Goal: Task Accomplishment & Management: Use online tool/utility

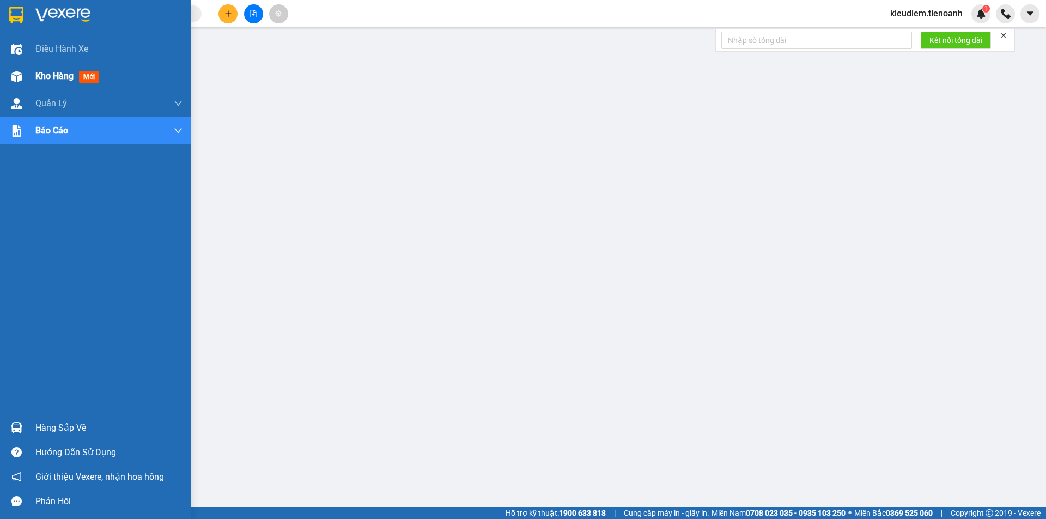
click at [47, 74] on span "Kho hàng" at bounding box center [54, 76] width 38 height 10
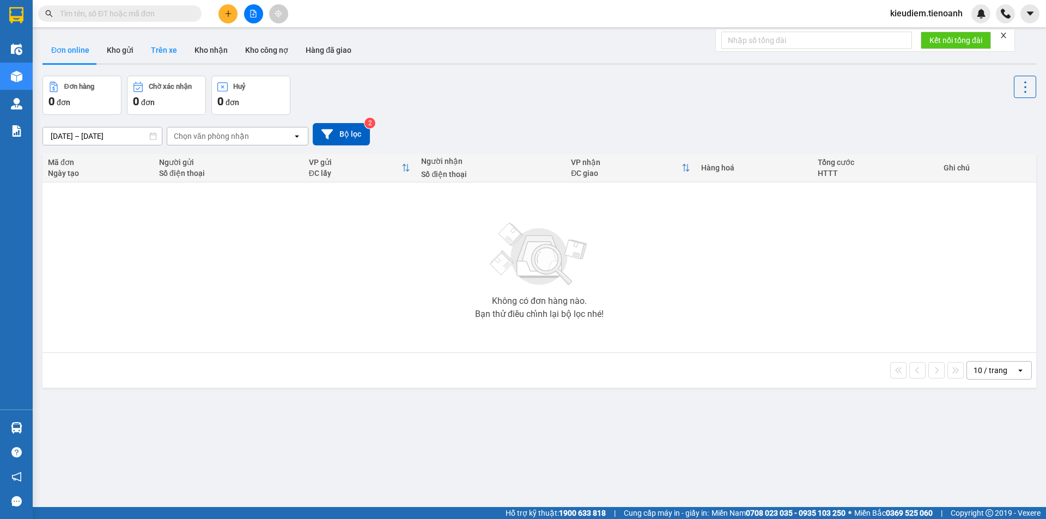
click at [153, 47] on button "Trên xe" at bounding box center [164, 50] width 44 height 26
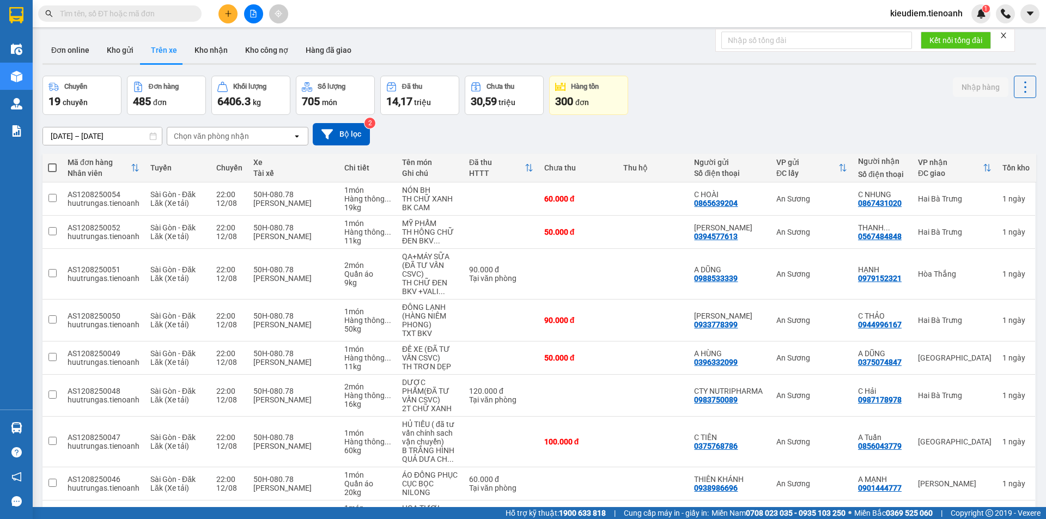
click at [286, 133] on div "Chọn văn phòng nhận" at bounding box center [229, 135] width 125 height 17
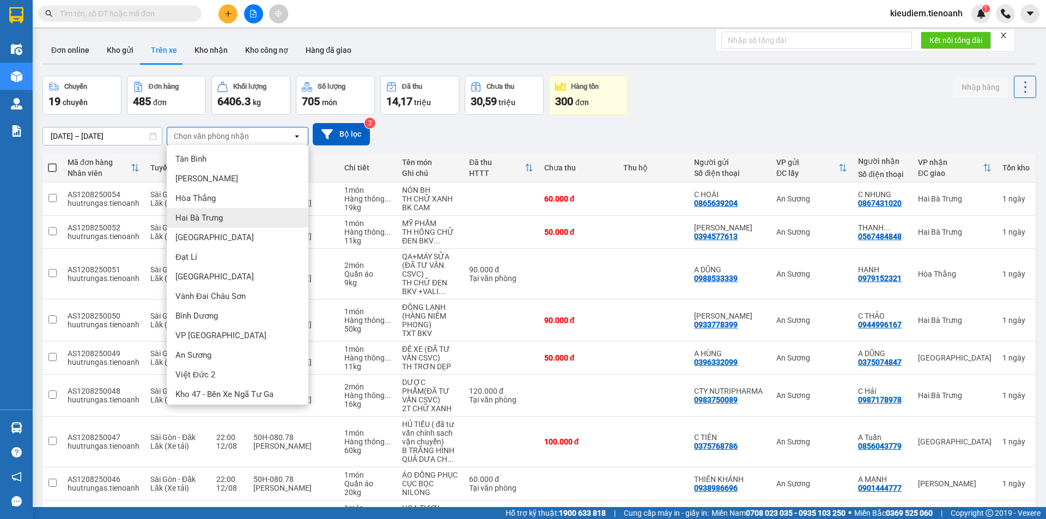
click at [222, 210] on div "Hai Bà Trưng" at bounding box center [238, 218] width 142 height 20
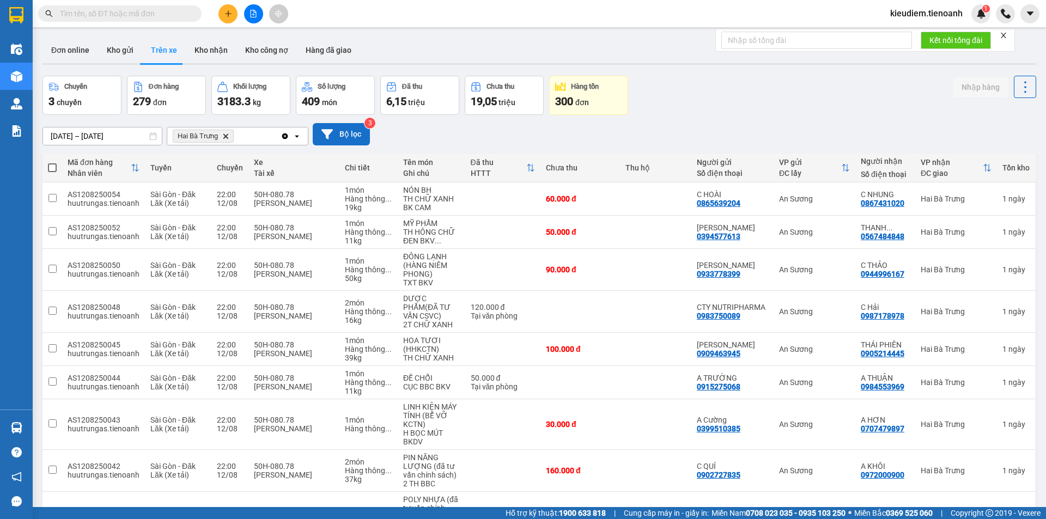
click at [338, 135] on button "Bộ lọc" at bounding box center [341, 134] width 57 height 22
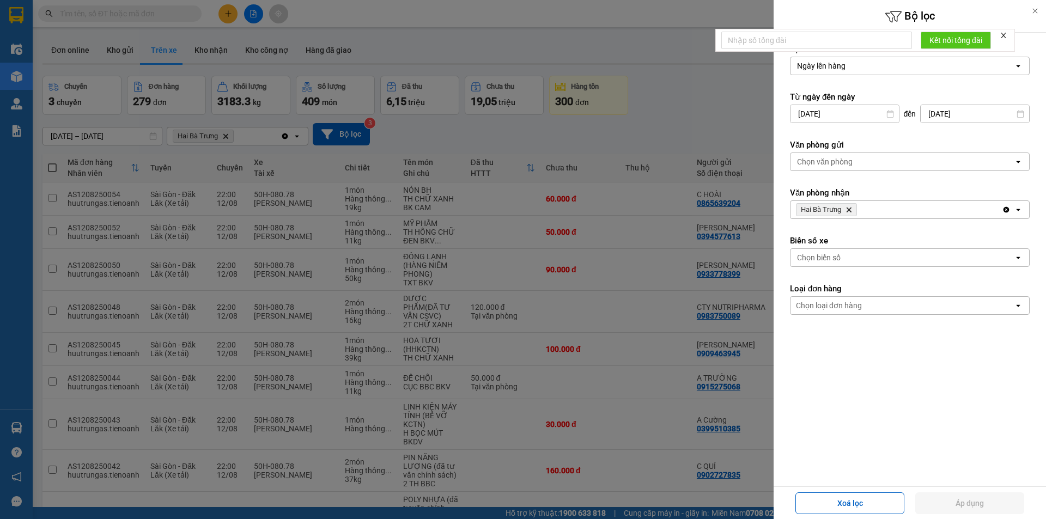
click at [891, 305] on div "Chọn loại đơn hàng" at bounding box center [902, 305] width 223 height 17
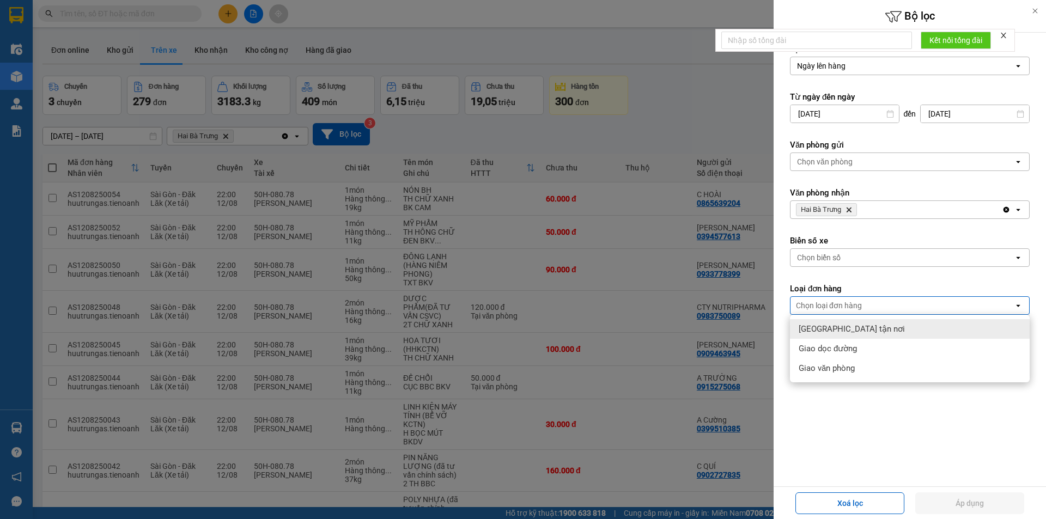
click at [877, 334] on div "Giao tận nơi" at bounding box center [910, 329] width 240 height 20
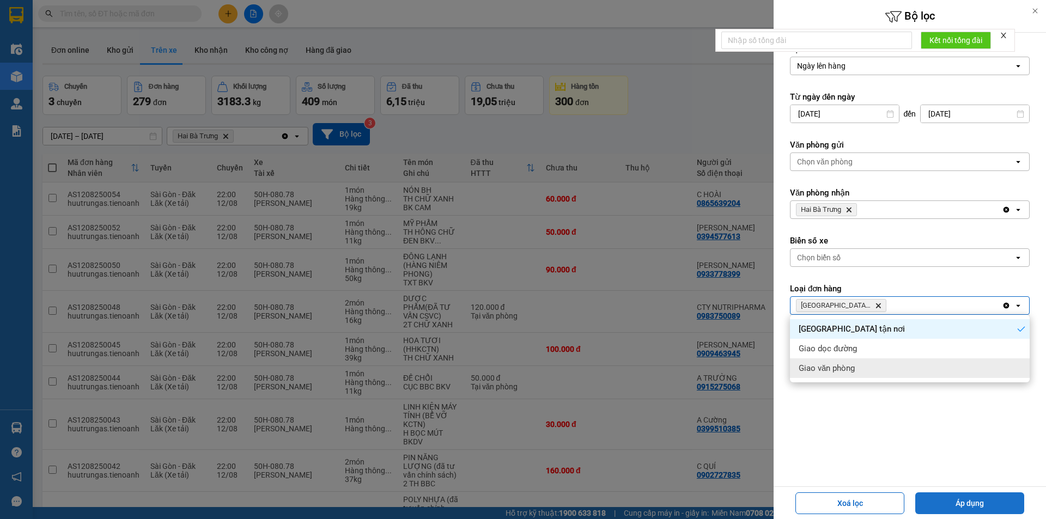
click at [969, 506] on button "Áp dụng" at bounding box center [969, 504] width 109 height 22
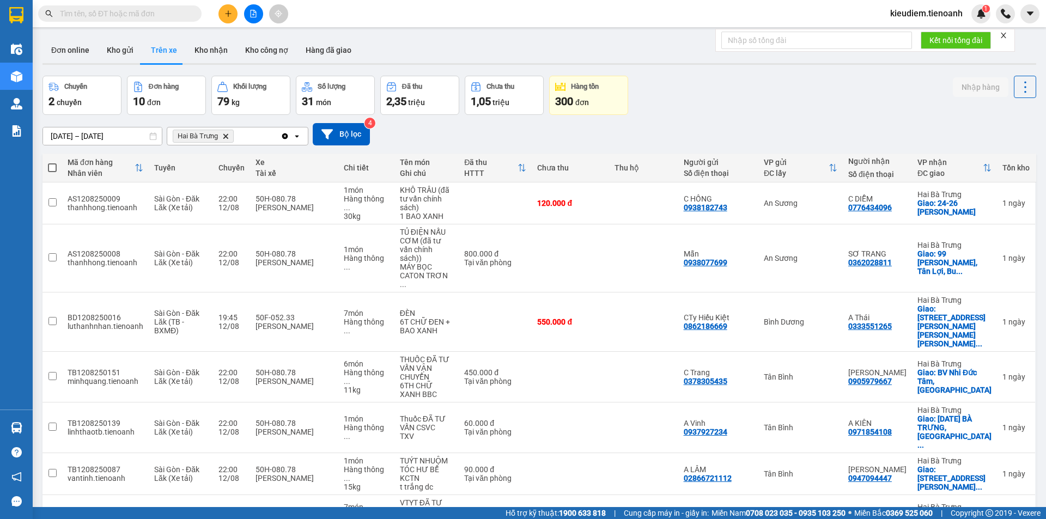
click at [56, 168] on span at bounding box center [52, 167] width 9 height 9
click at [52, 162] on input "checkbox" at bounding box center [52, 162] width 0 height 0
checkbox input "true"
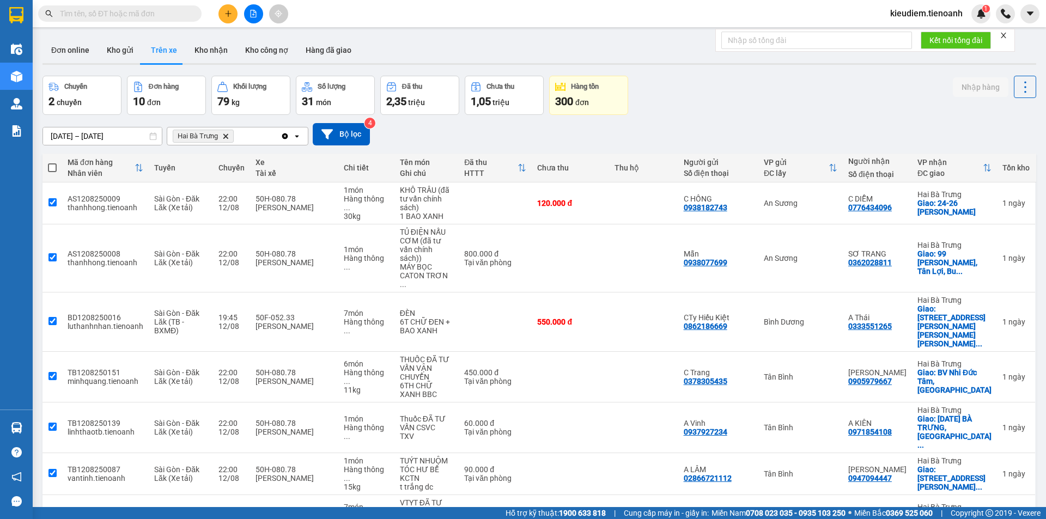
checkbox input "true"
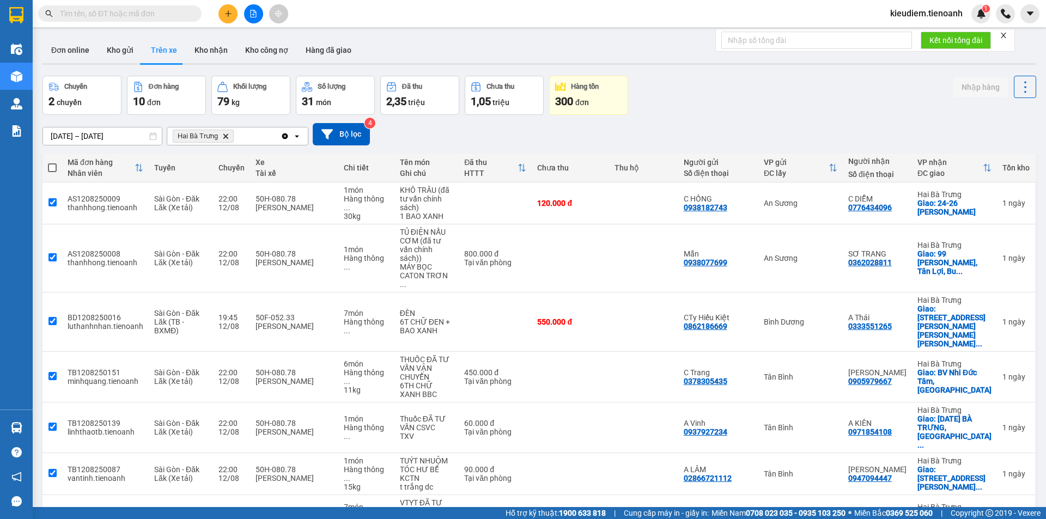
checkbox input "true"
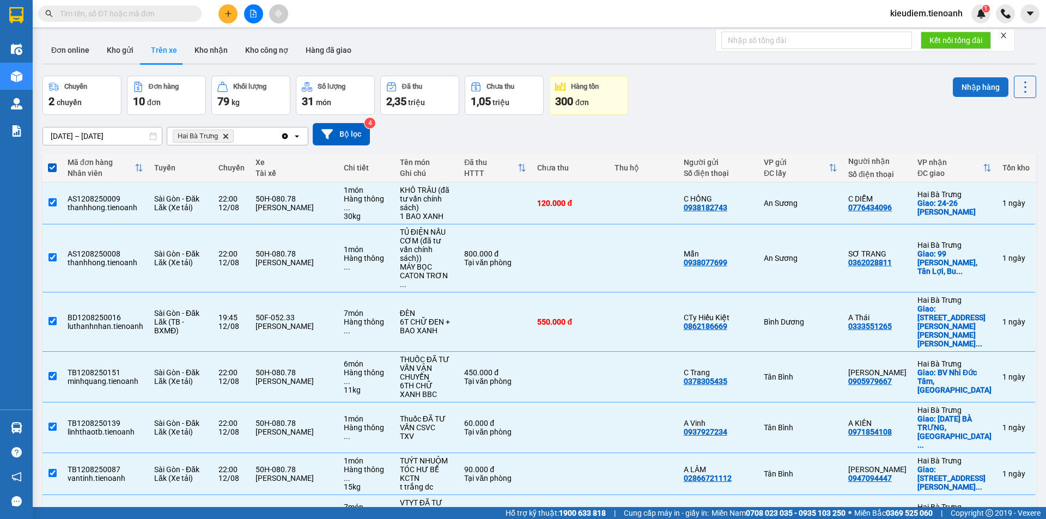
click at [992, 93] on button "Nhập hàng" at bounding box center [981, 87] width 56 height 20
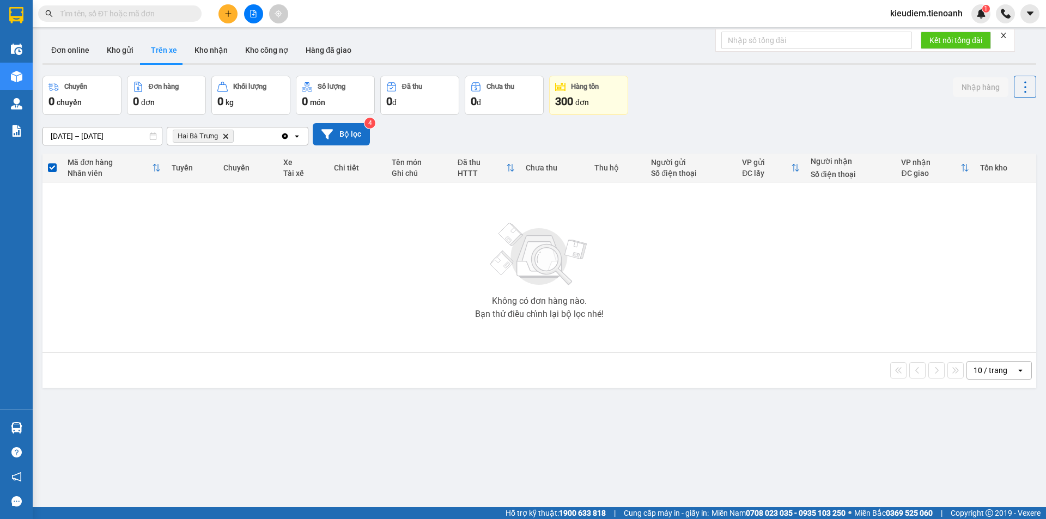
click at [333, 135] on button "Bộ lọc" at bounding box center [341, 134] width 57 height 22
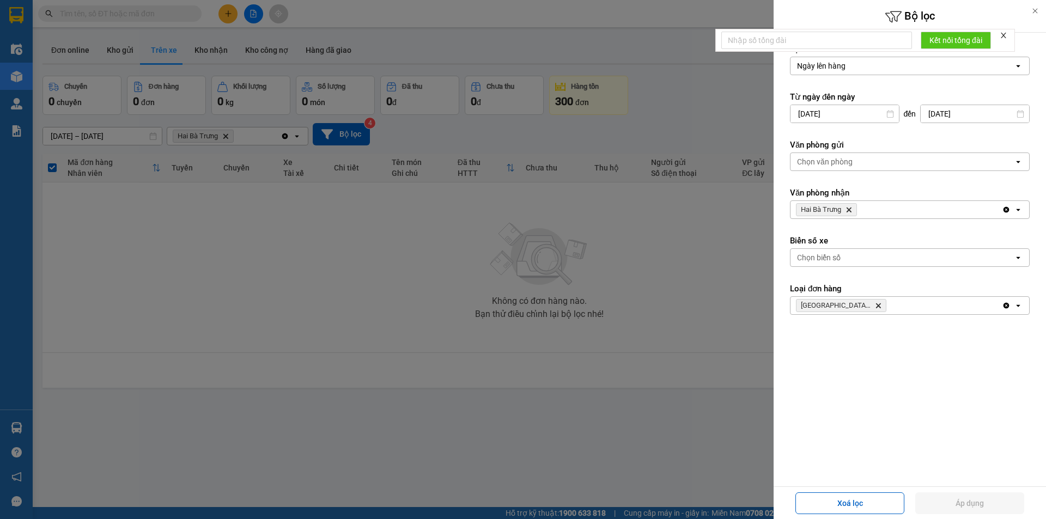
click at [876, 308] on icon "Giao tận nơi, close by backspace" at bounding box center [878, 305] width 5 height 5
click at [673, 123] on div at bounding box center [523, 259] width 1046 height 519
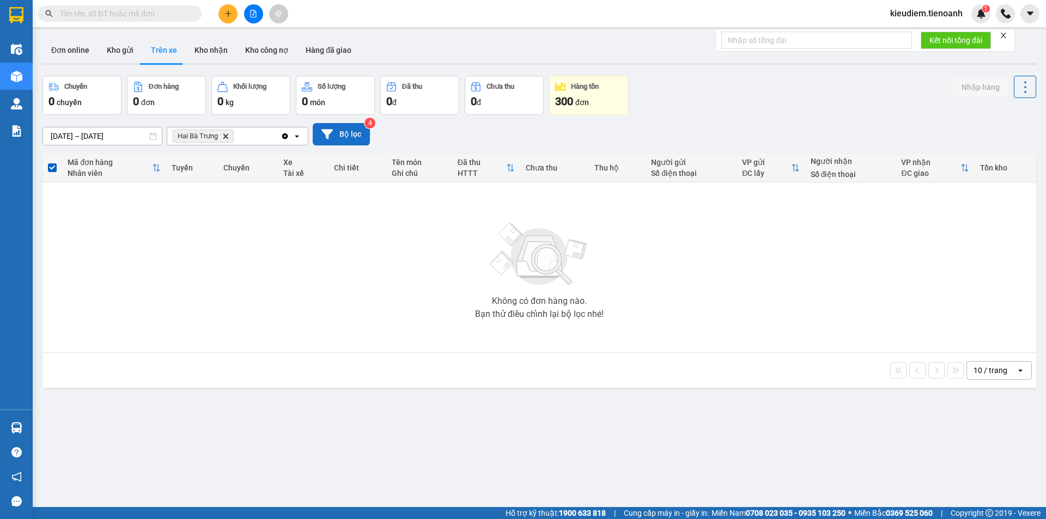
click at [329, 130] on icon at bounding box center [326, 134] width 11 height 10
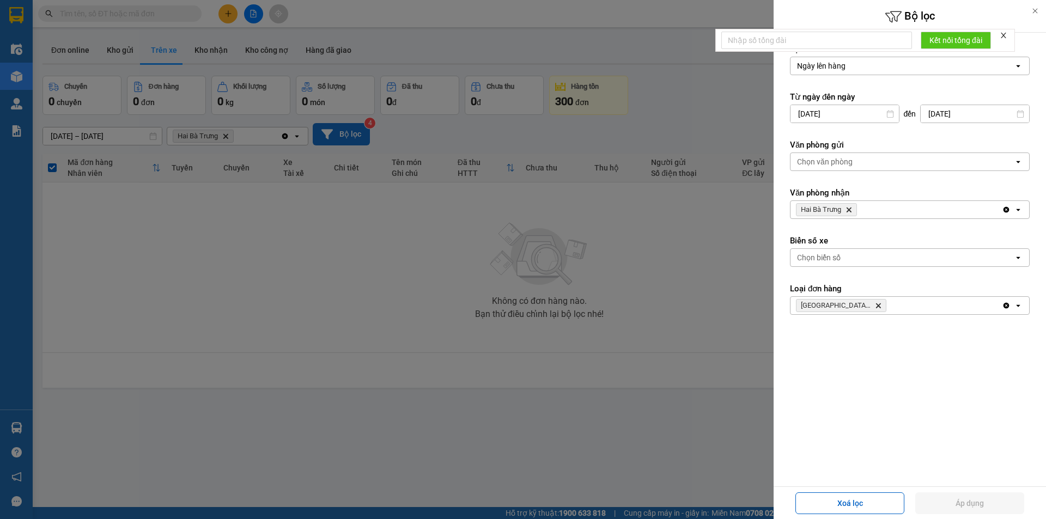
click at [875, 307] on icon "Delete" at bounding box center [878, 305] width 7 height 7
click at [985, 507] on button "Áp dụng" at bounding box center [969, 504] width 109 height 22
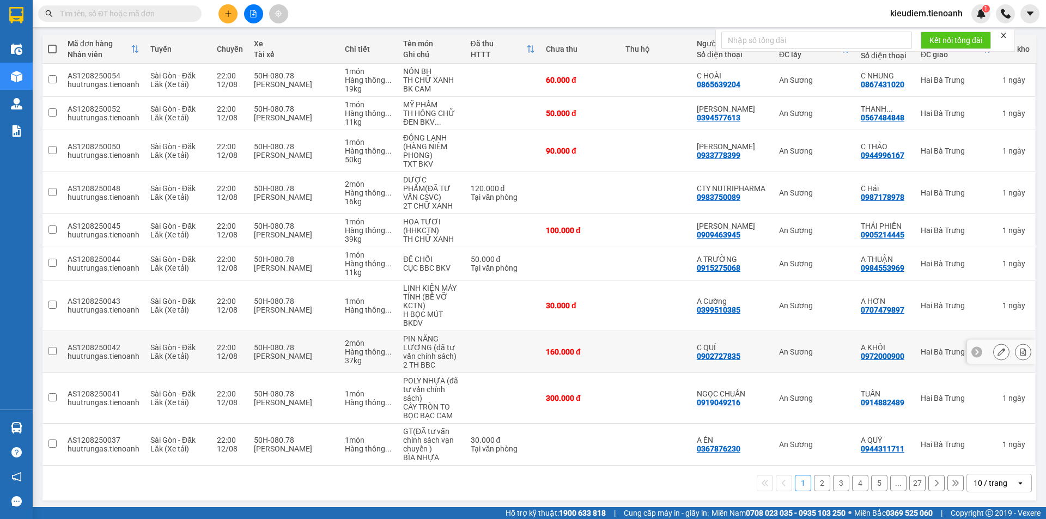
scroll to position [122, 0]
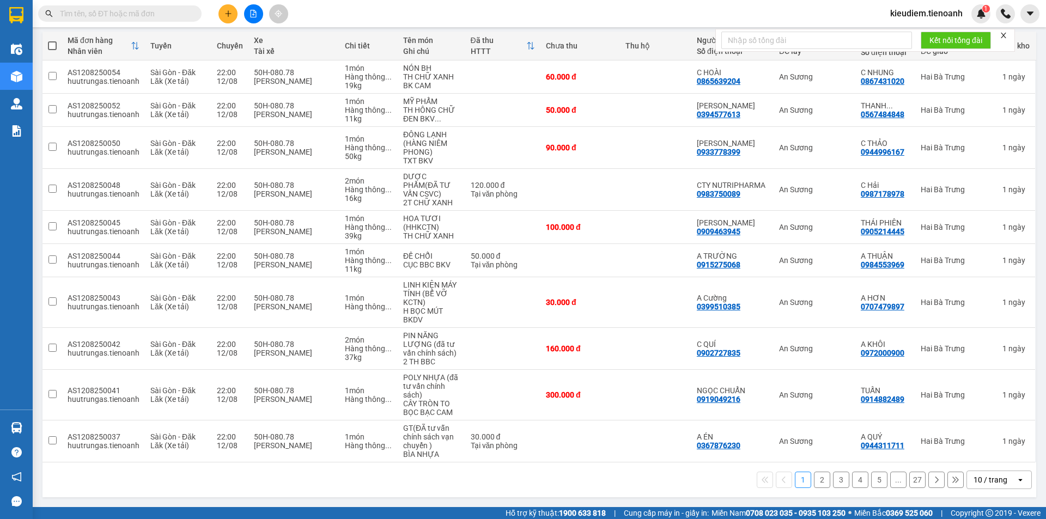
click at [974, 479] on div "10 / trang" at bounding box center [991, 480] width 34 height 11
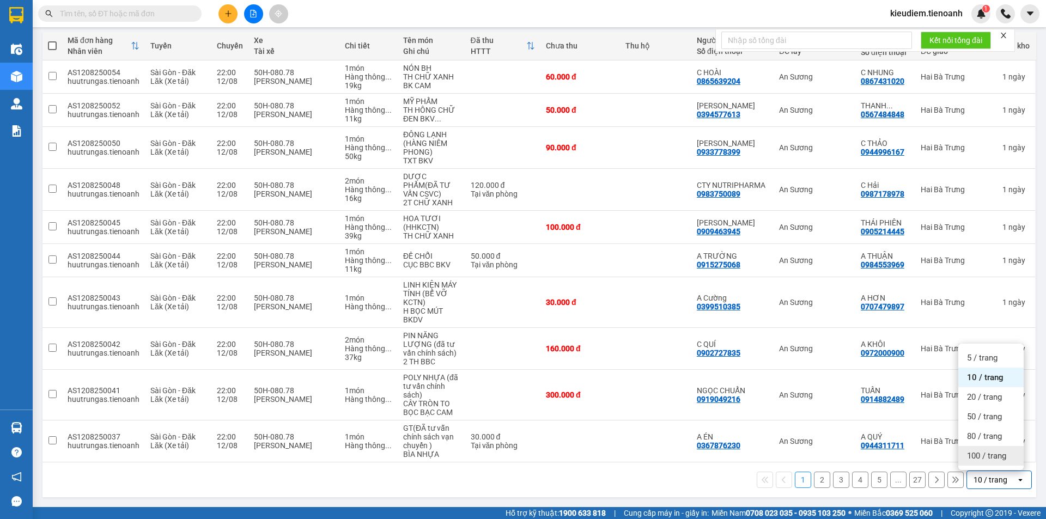
click at [974, 458] on span "100 / trang" at bounding box center [986, 456] width 39 height 11
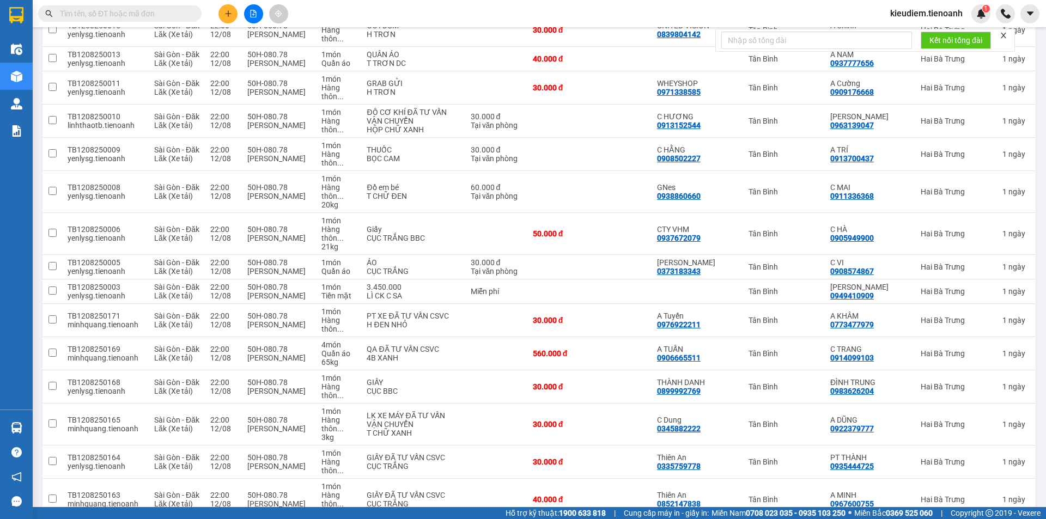
scroll to position [3052, 0]
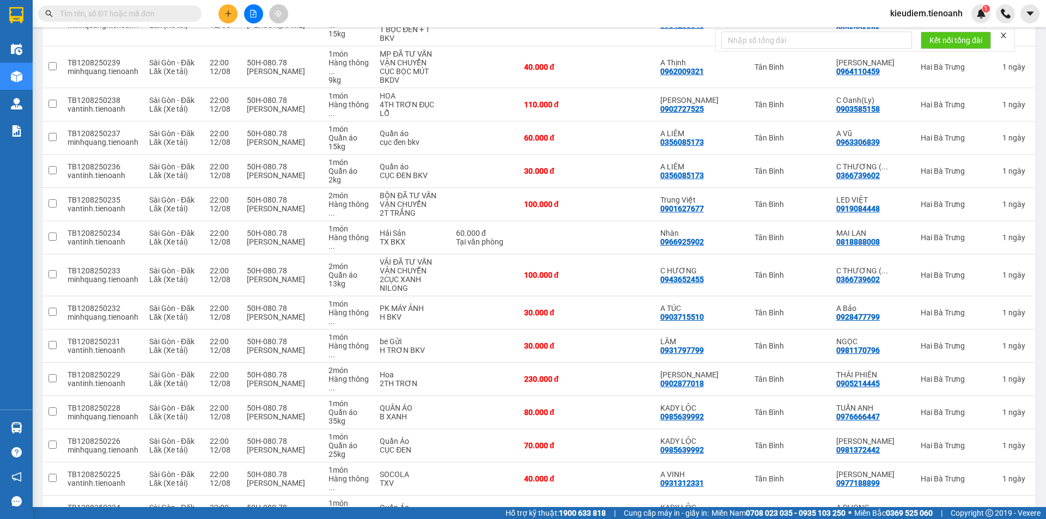
scroll to position [3296, 0]
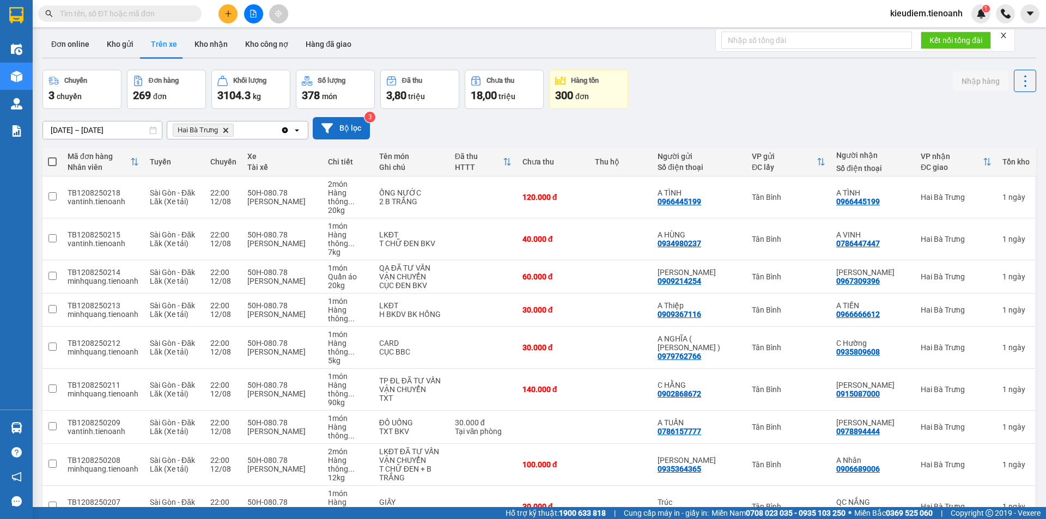
scroll to position [0, 0]
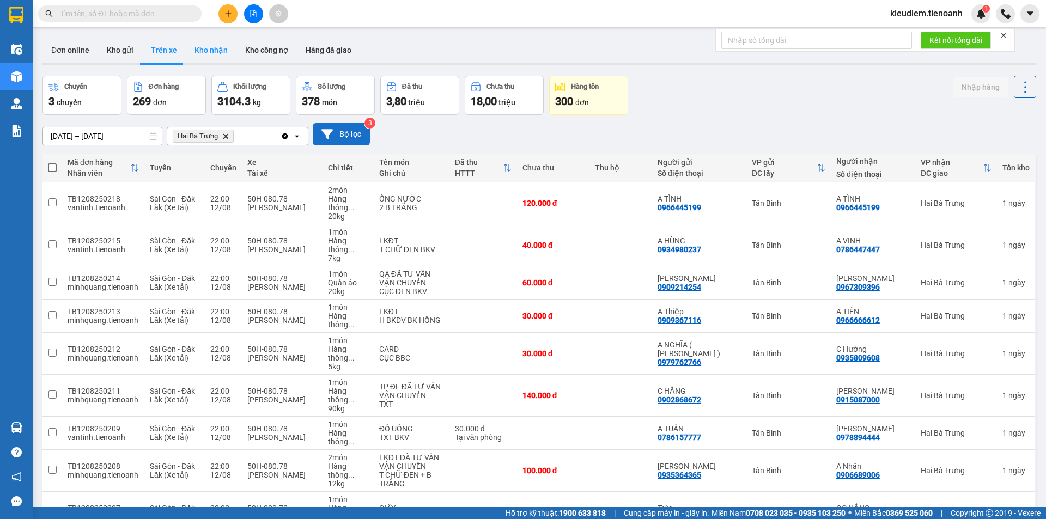
click at [223, 53] on button "Kho nhận" at bounding box center [211, 50] width 51 height 26
type input "30/07/2025 – 13/08/2025"
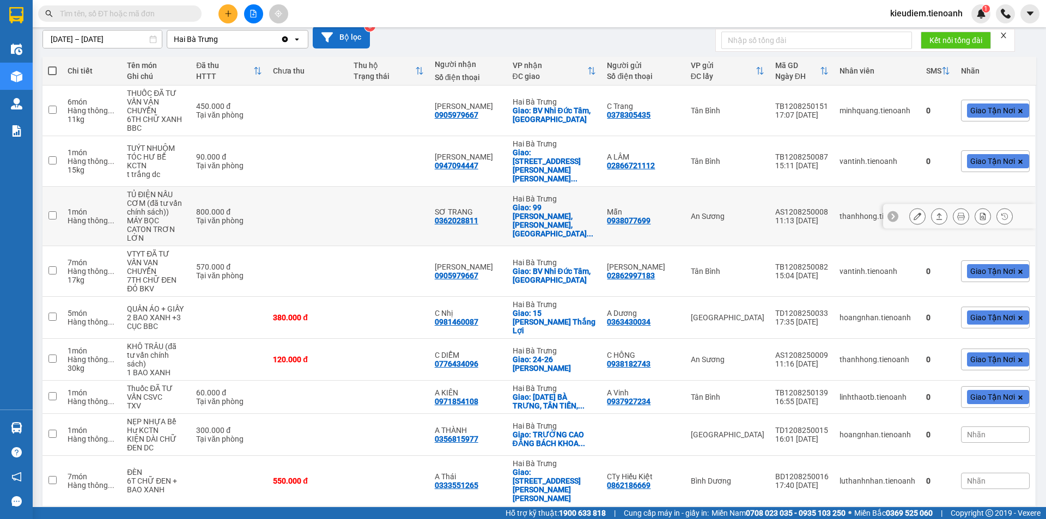
scroll to position [105, 0]
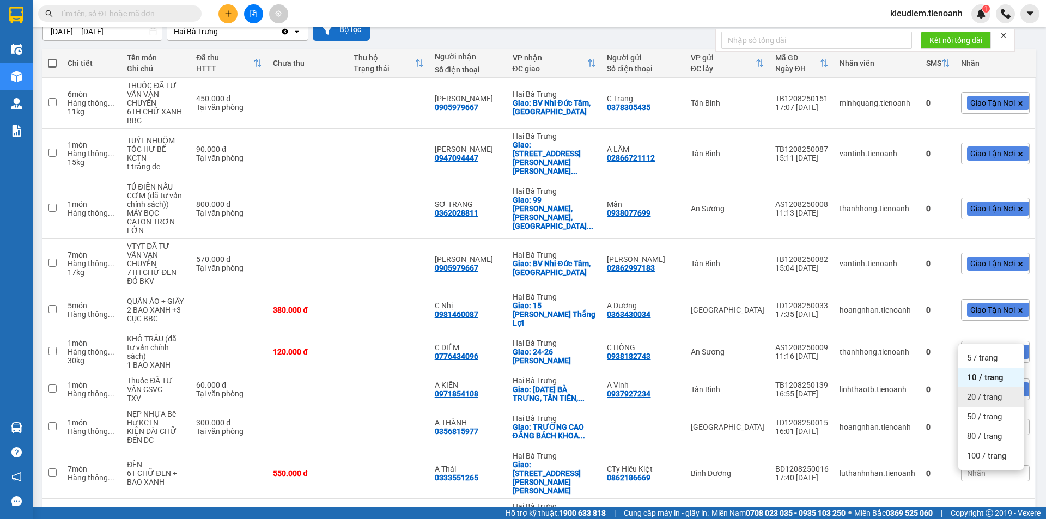
click at [1009, 397] on div "20 / trang" at bounding box center [990, 397] width 65 height 20
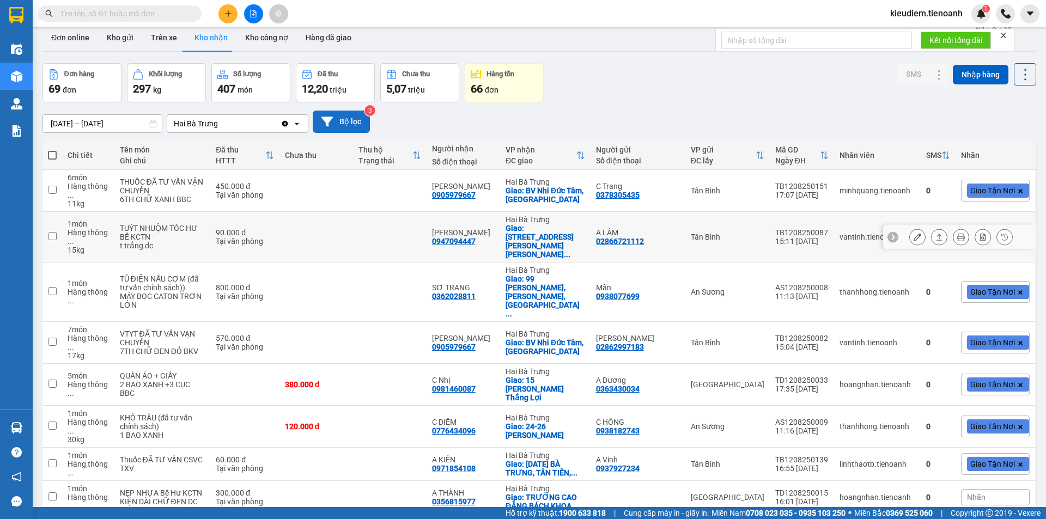
scroll to position [0, 0]
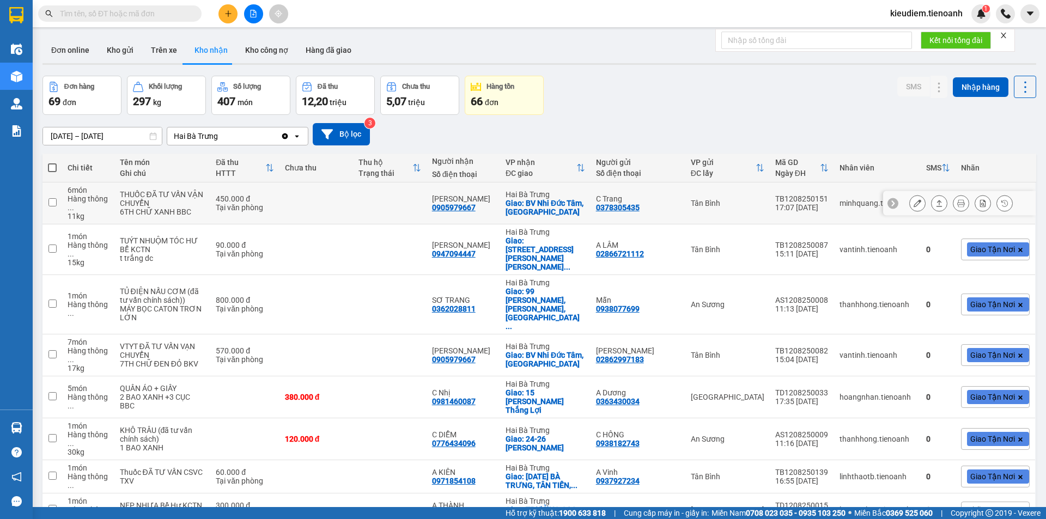
click at [98, 213] on div "11 kg" at bounding box center [88, 216] width 41 height 9
checkbox input "true"
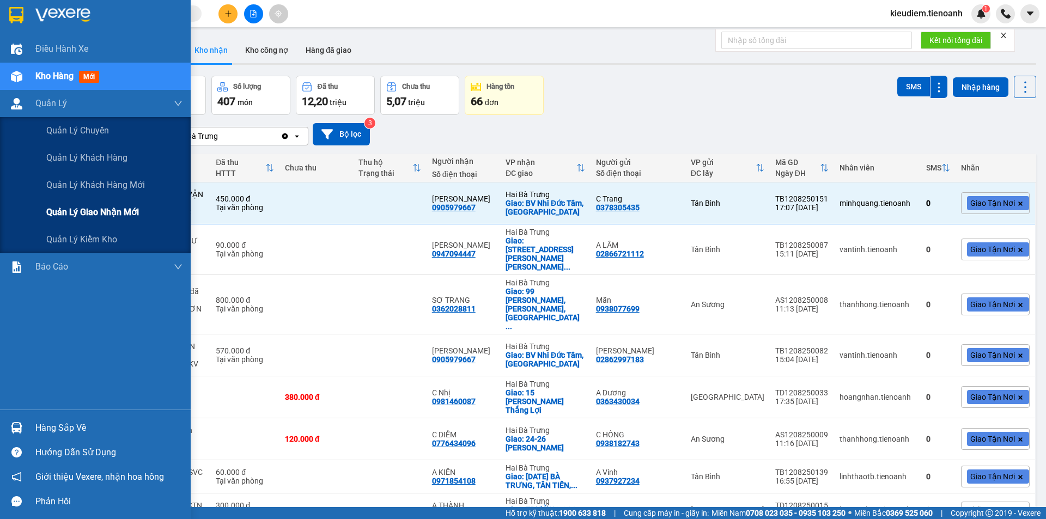
click at [99, 210] on span "Quản lý giao nhận mới" at bounding box center [92, 212] width 93 height 14
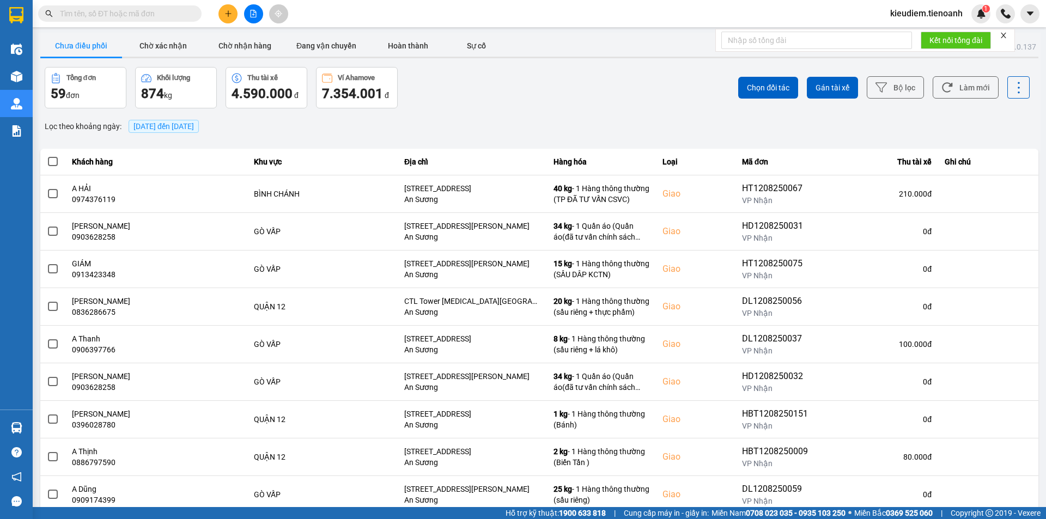
click at [659, 98] on div "Chọn đối tác Gán tài xế Bộ lọc Làm mới" at bounding box center [783, 87] width 493 height 41
click at [907, 89] on button "Bộ lọc" at bounding box center [895, 87] width 57 height 22
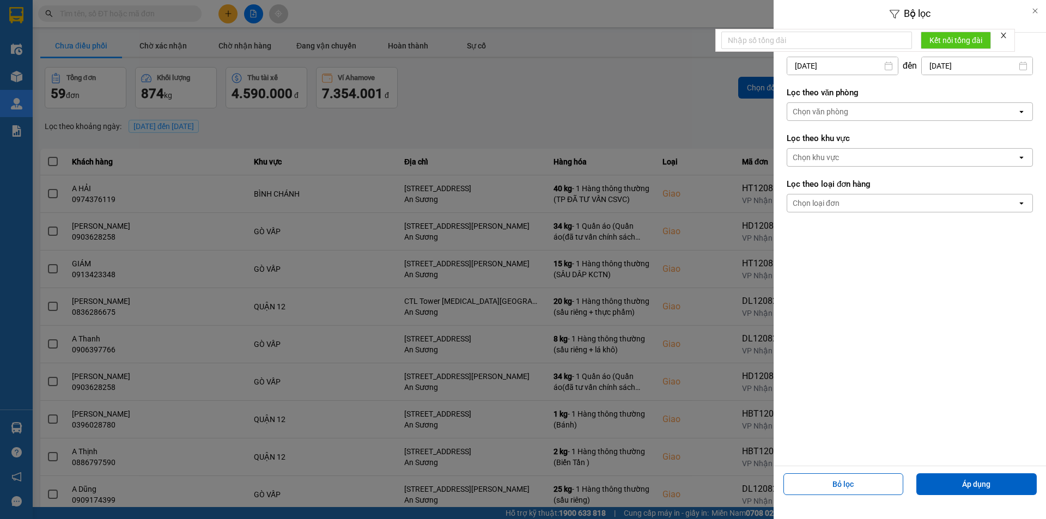
click at [887, 116] on div "Chọn văn phòng" at bounding box center [902, 111] width 230 height 17
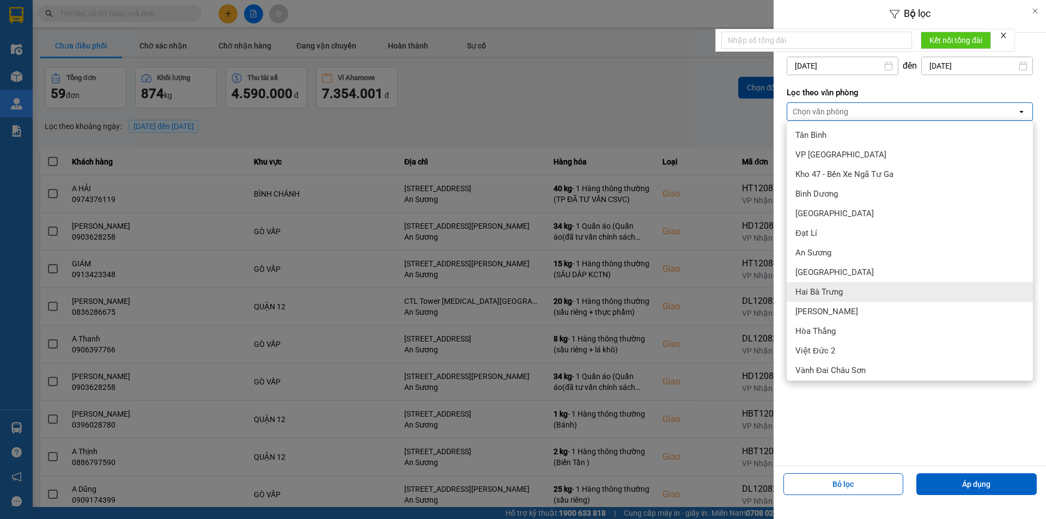
click at [862, 294] on div "Hai Bà Trưng" at bounding box center [910, 292] width 246 height 20
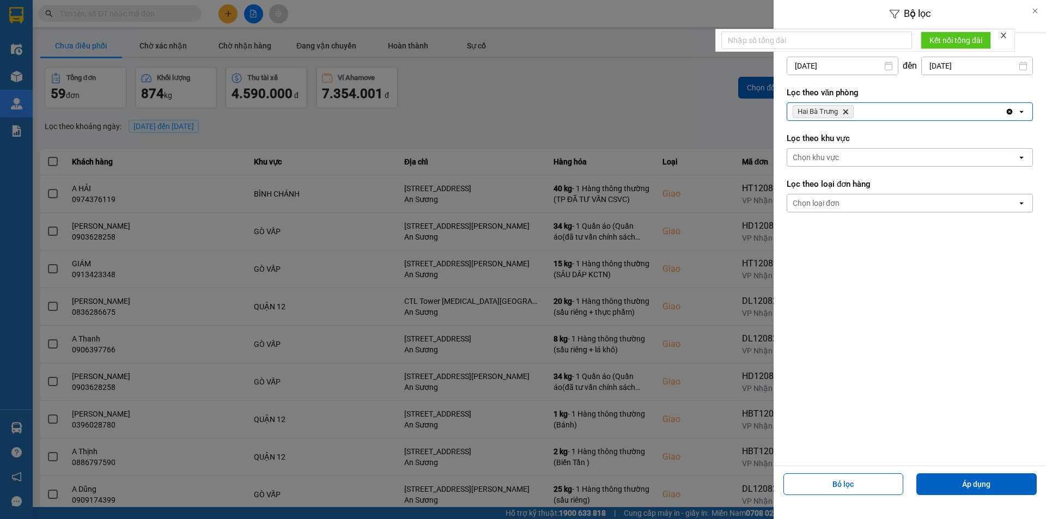
click at [845, 64] on input "13/08/2025" at bounding box center [842, 65] width 111 height 17
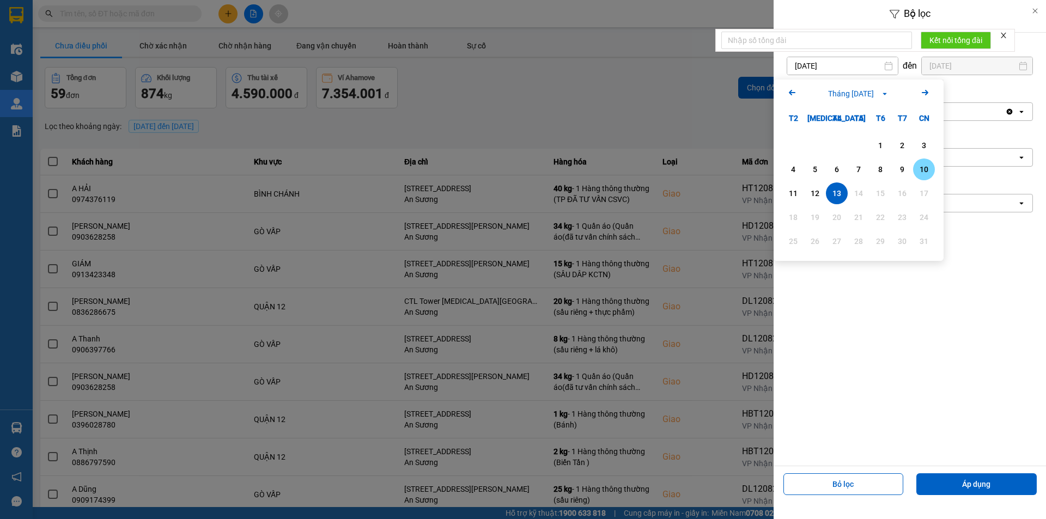
click at [922, 171] on div "10" at bounding box center [923, 169] width 15 height 13
type input "10/08/2025"
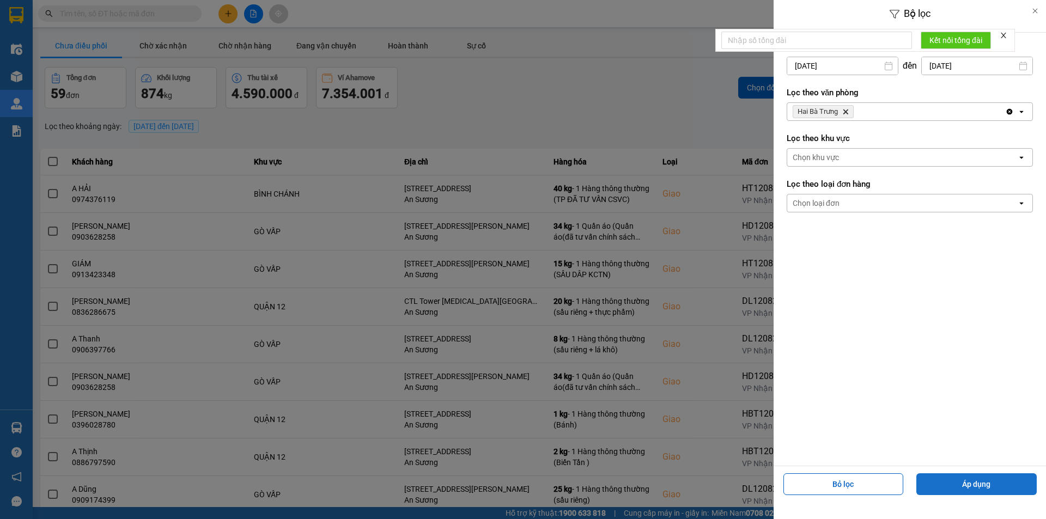
click at [972, 483] on button "Áp dụng" at bounding box center [976, 484] width 120 height 22
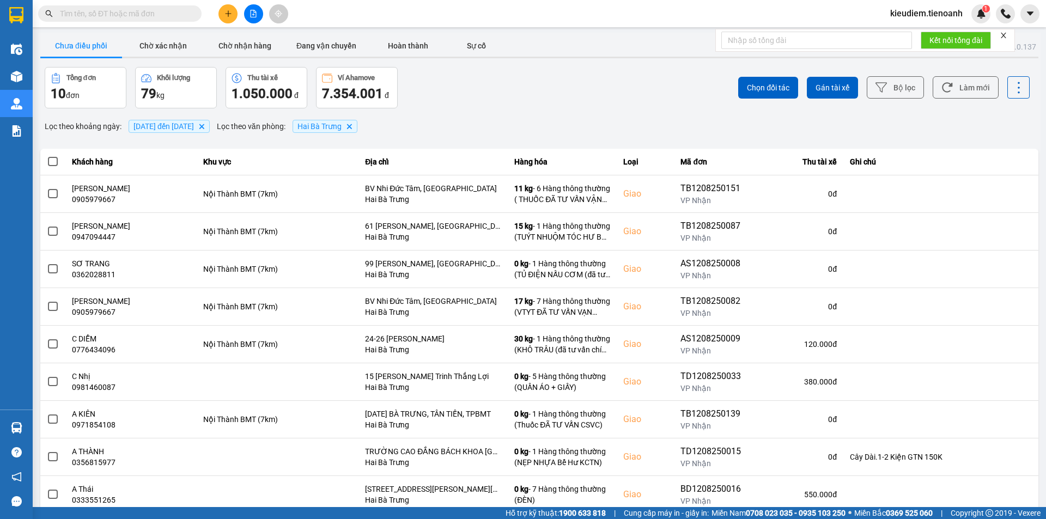
click at [54, 161] on span at bounding box center [53, 162] width 10 height 10
click at [47, 156] on input "checkbox" at bounding box center [47, 156] width 0 height 0
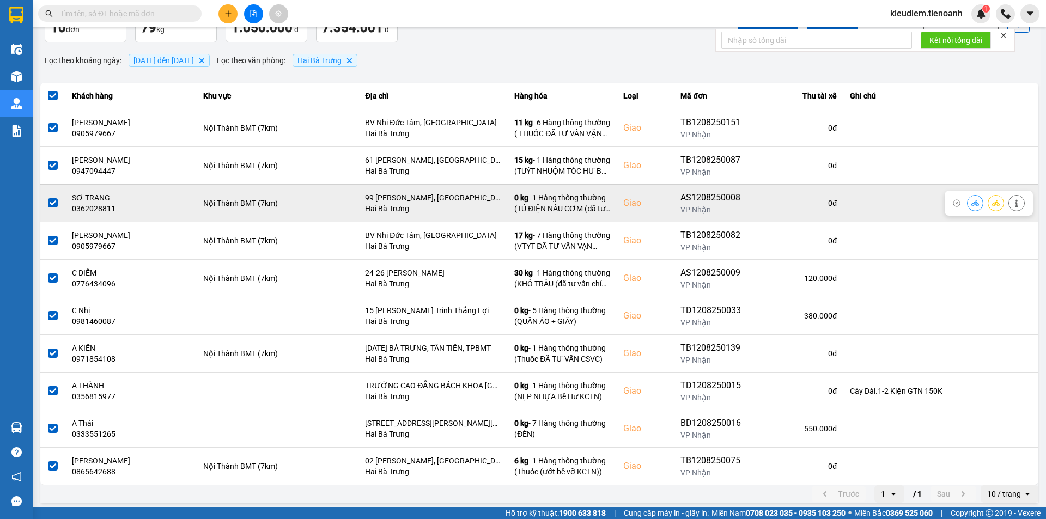
scroll to position [69, 0]
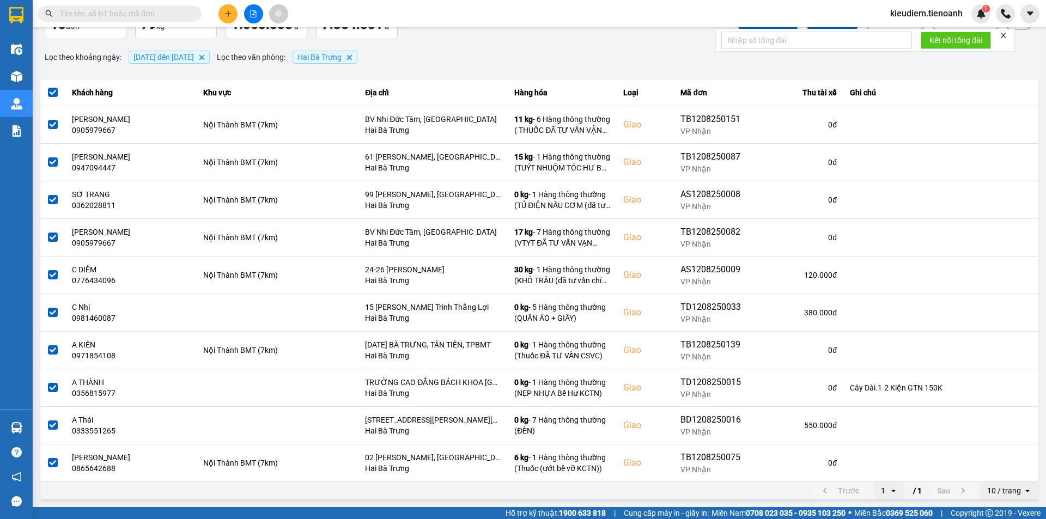
click at [1003, 494] on div "10 / trang" at bounding box center [1004, 490] width 34 height 11
click at [1001, 475] on li "100 / trang" at bounding box center [1001, 468] width 57 height 20
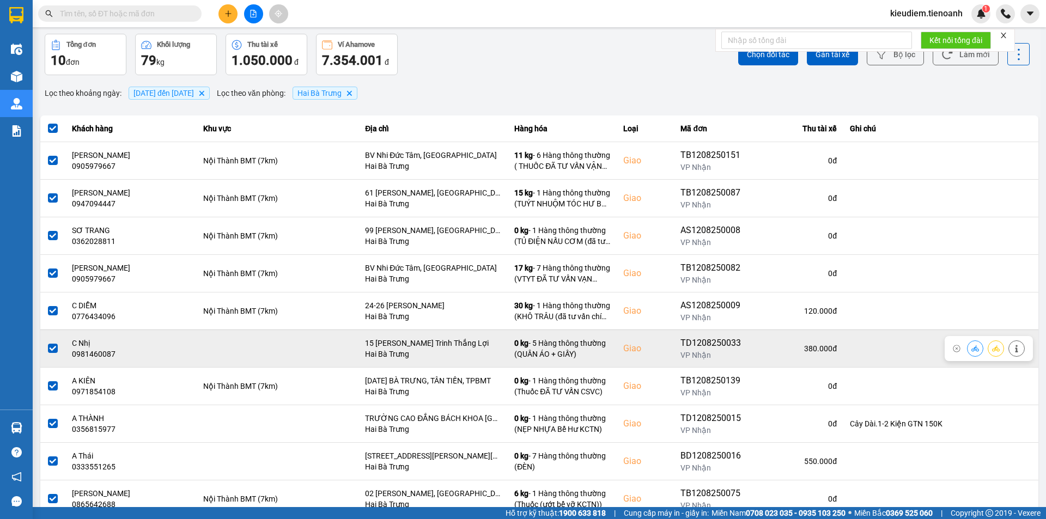
scroll to position [0, 0]
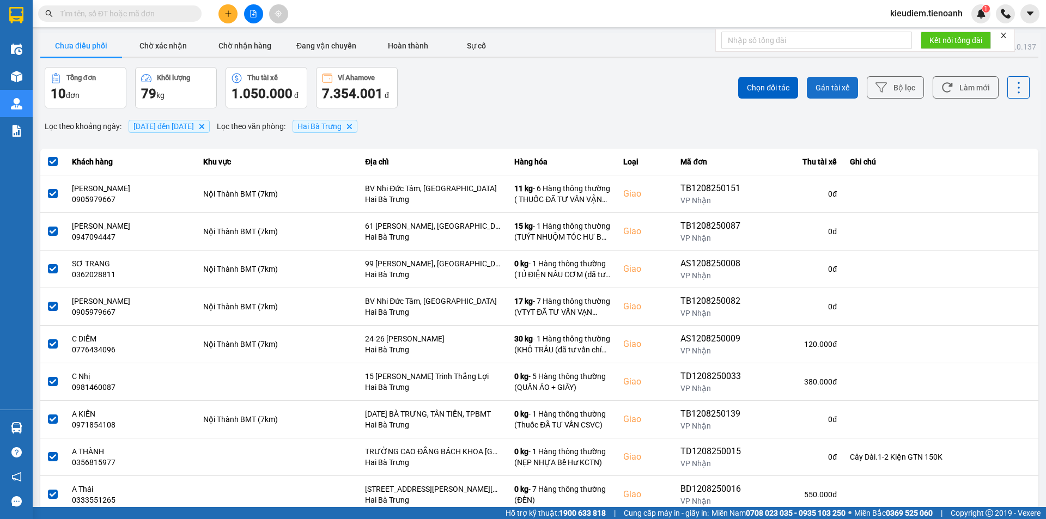
click at [816, 85] on span "Gán tài xế" at bounding box center [833, 87] width 34 height 11
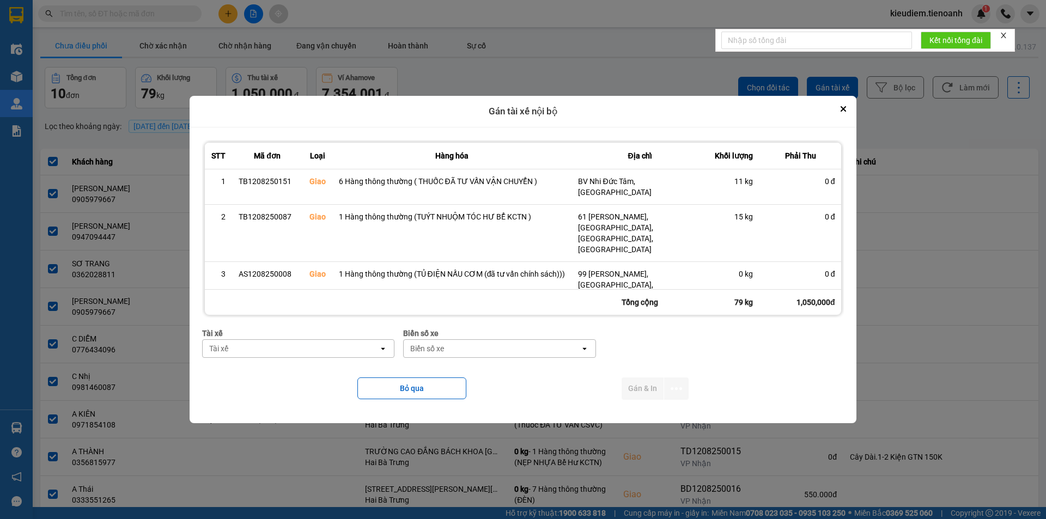
click at [354, 349] on div "Tài xế" at bounding box center [291, 348] width 177 height 17
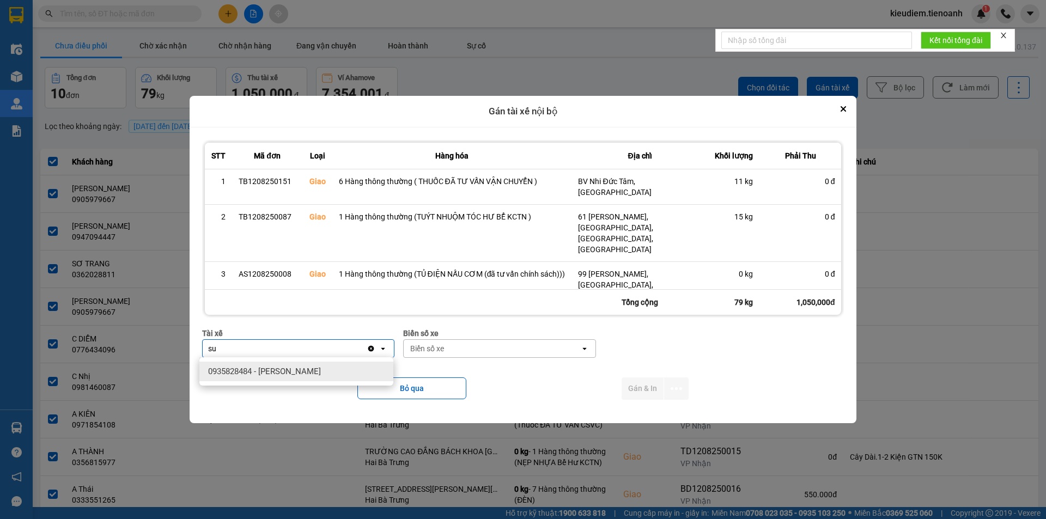
type input "su"
click at [294, 365] on div "0935828484 - Bùi Văn Sức" at bounding box center [296, 372] width 194 height 20
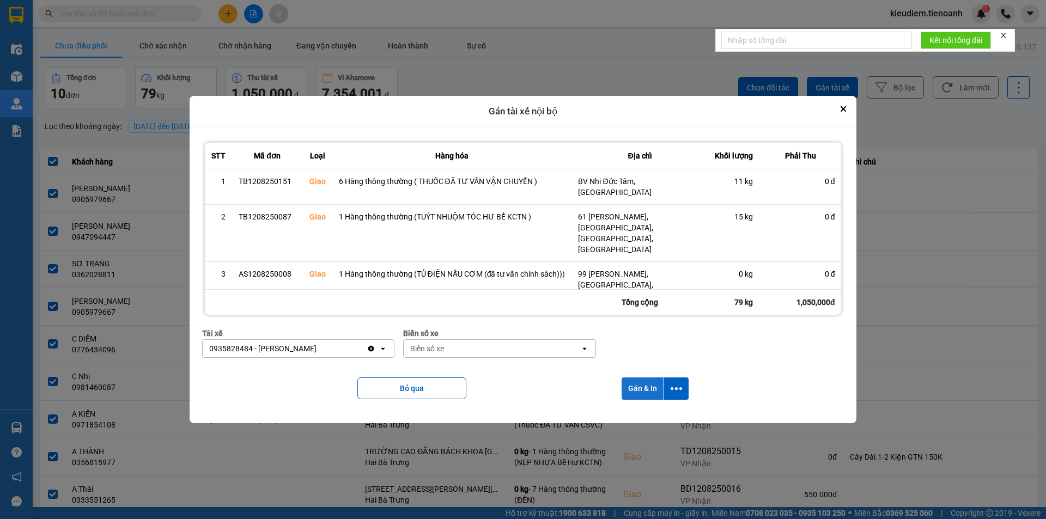
click at [645, 386] on button "Gán & In" at bounding box center [643, 389] width 42 height 22
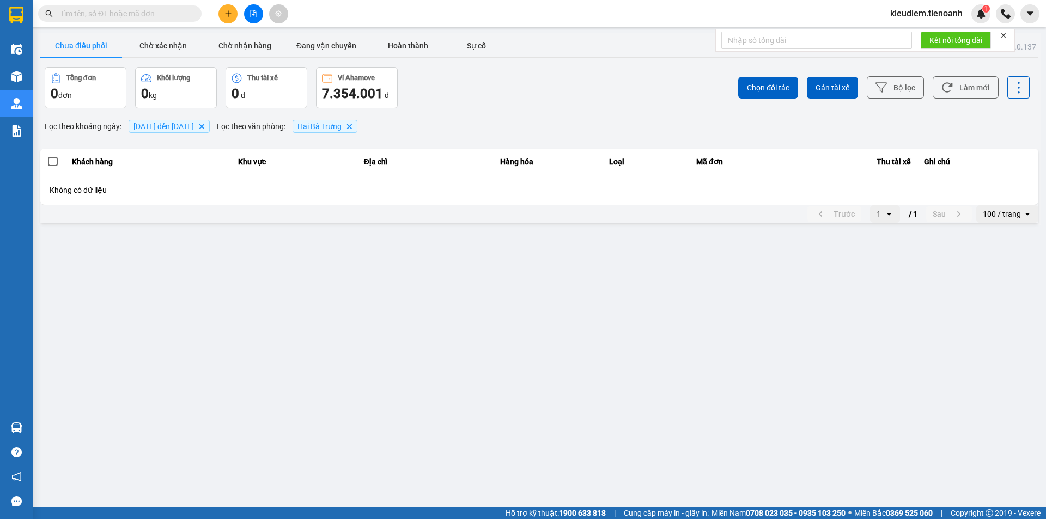
click at [617, 103] on div "Chọn đối tác Gán tài xế Bộ lọc Làm mới" at bounding box center [783, 87] width 493 height 41
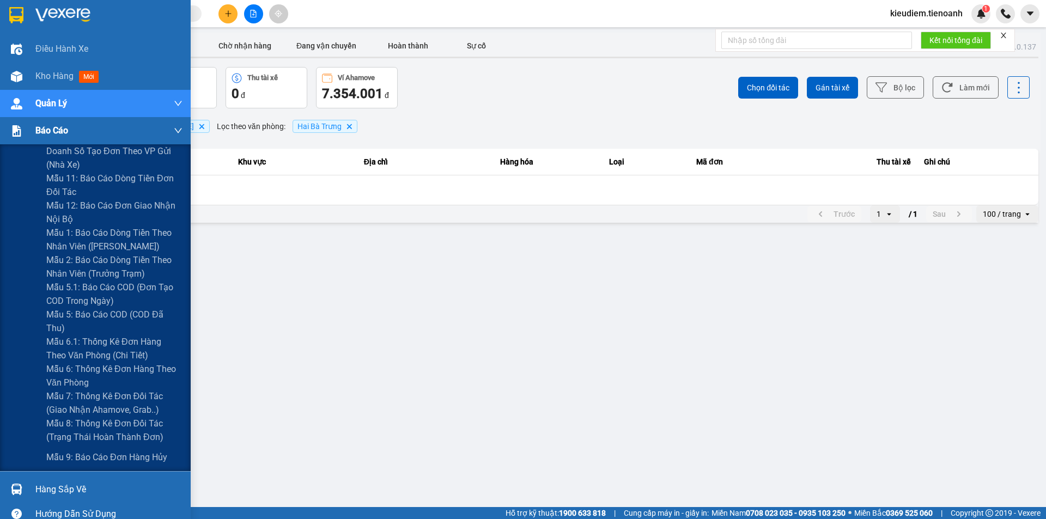
click at [57, 137] on span "Báo cáo" at bounding box center [51, 131] width 33 height 14
